Goal: Task Accomplishment & Management: Use online tool/utility

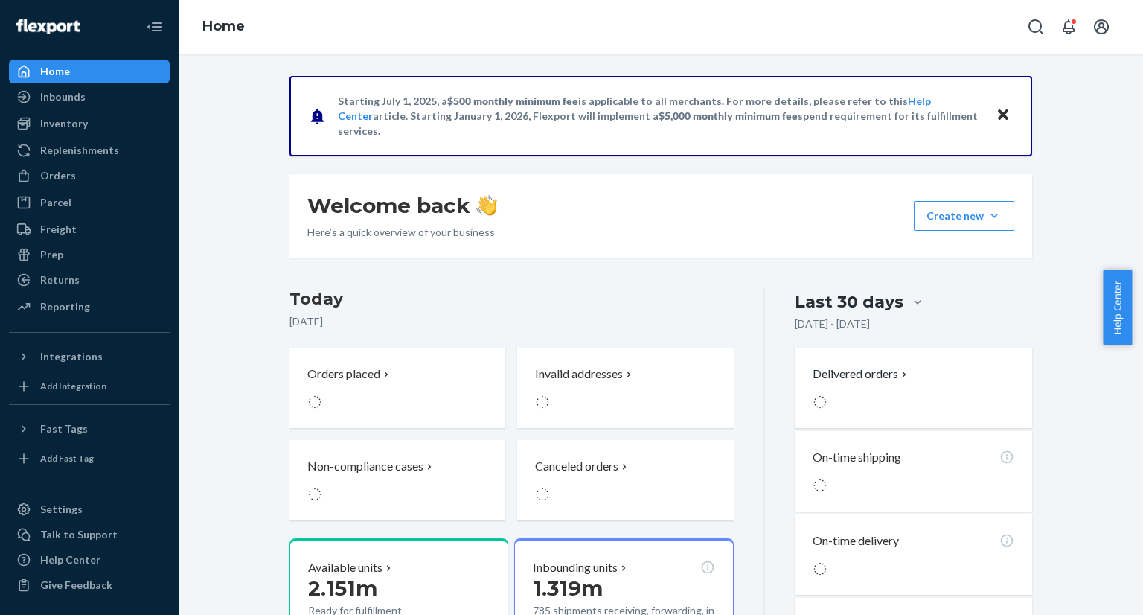
click at [1036, 27] on icon "Open Search Box" at bounding box center [1036, 27] width 18 height 18
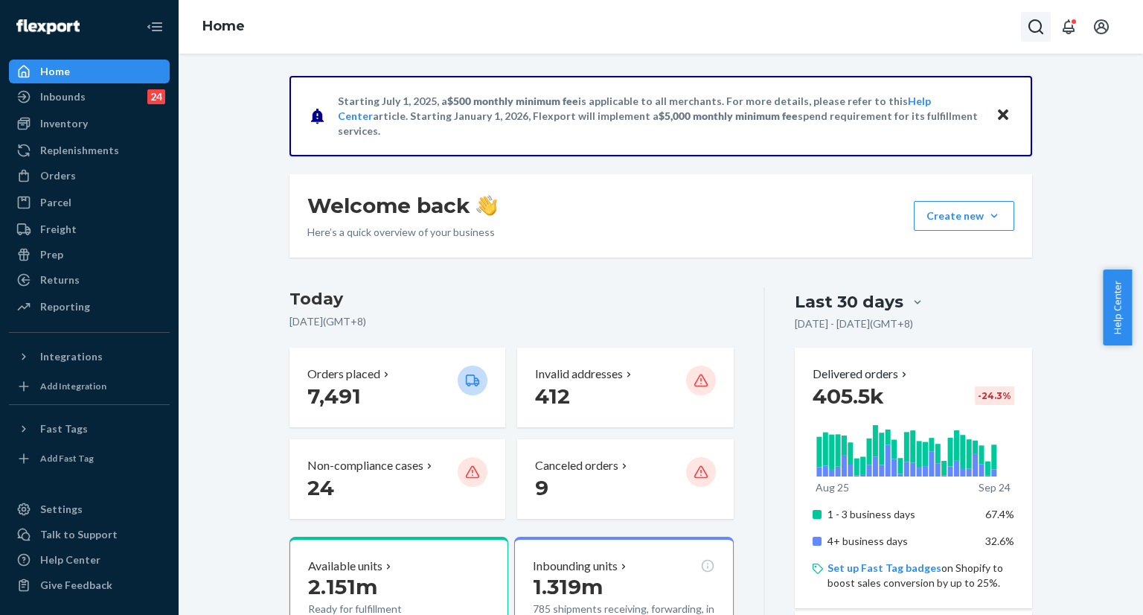
click at [1030, 28] on icon "Open Search Box" at bounding box center [1036, 27] width 18 height 18
click at [956, 31] on input "Search Input" at bounding box center [925, 26] width 183 height 15
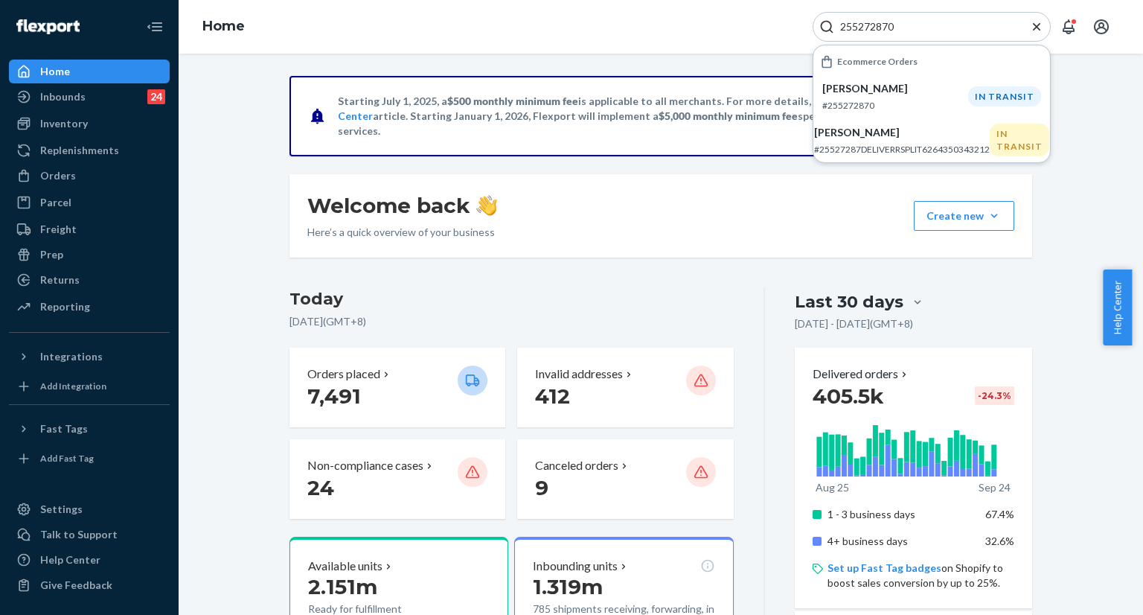
type input "255272870"
click at [945, 106] on p "#255272870" at bounding box center [895, 105] width 146 height 13
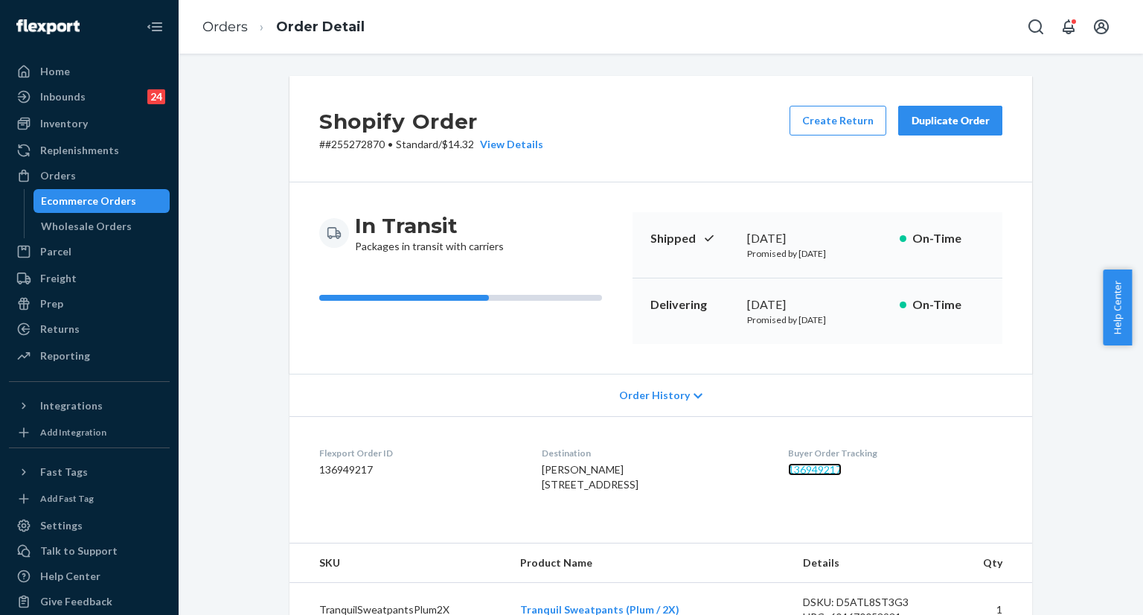
click at [819, 469] on link "136949217" at bounding box center [815, 469] width 54 height 13
click at [1048, 33] on button "Open Search Box" at bounding box center [1036, 27] width 30 height 30
click at [953, 33] on input "Search Input" at bounding box center [925, 26] width 183 height 15
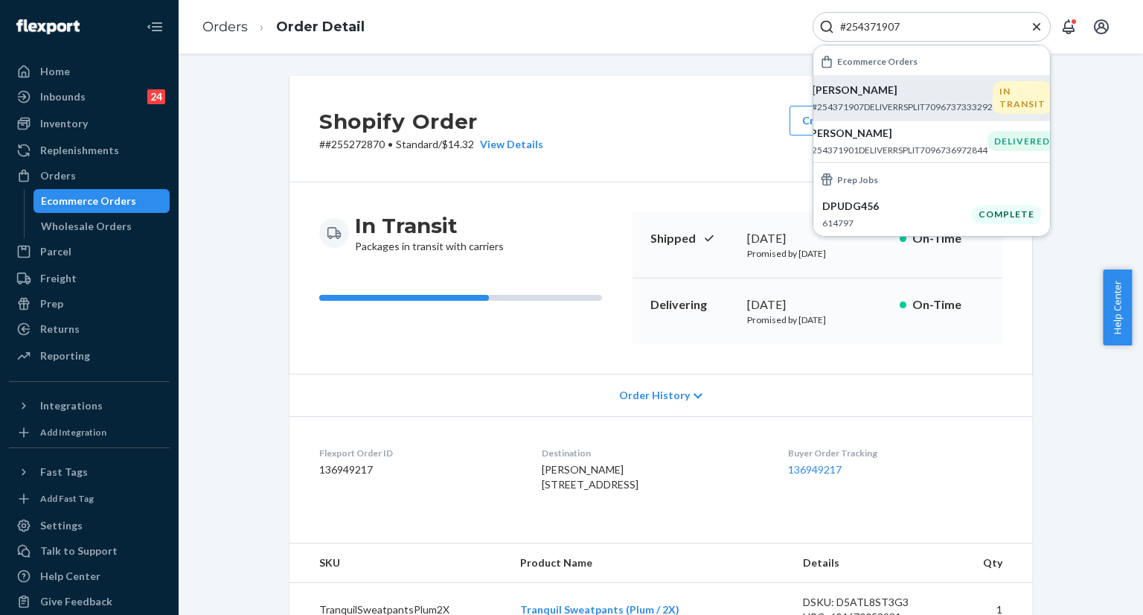
type input "#254371907"
click at [883, 100] on p "#254371907DELIVERRSPLIT7096737333292" at bounding box center [902, 106] width 181 height 13
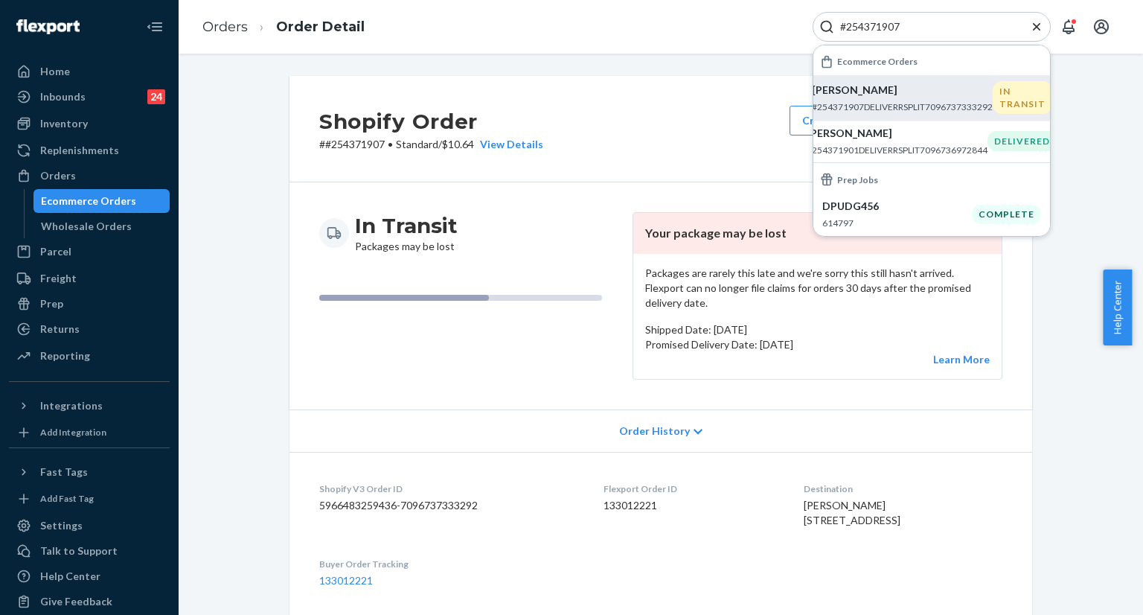
click at [1044, 24] on div "#254371907" at bounding box center [932, 27] width 238 height 30
click at [1032, 26] on icon "Close Search" at bounding box center [1036, 26] width 15 height 15
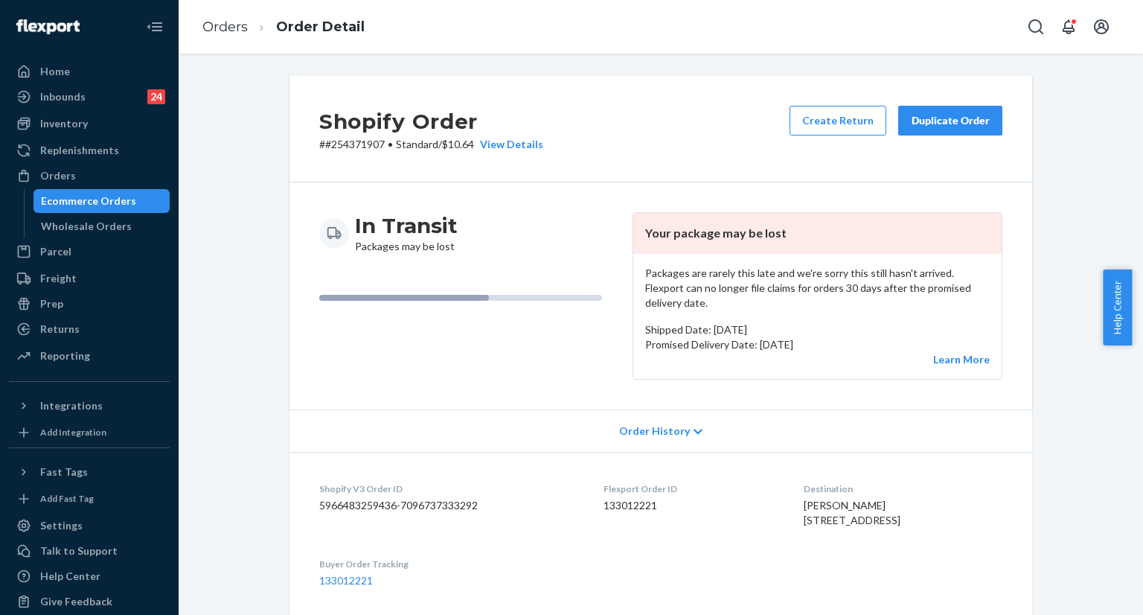
click at [935, 127] on div "Duplicate Order" at bounding box center [950, 120] width 79 height 15
